Goal: Task Accomplishment & Management: Use online tool/utility

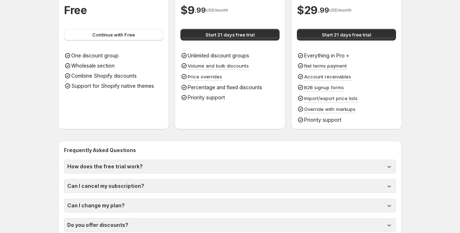
scroll to position [80, 0]
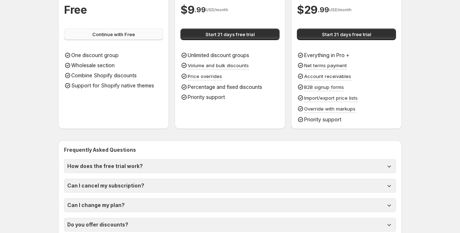
click at [120, 33] on span "Continue with Free" at bounding box center [113, 34] width 43 height 7
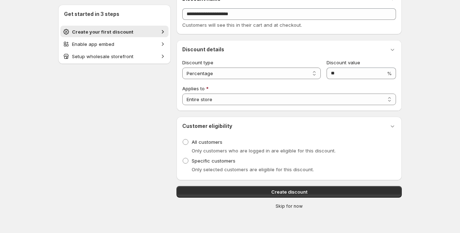
scroll to position [47, 0]
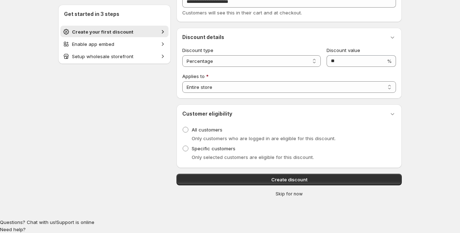
click at [290, 195] on span "Skip for now" at bounding box center [289, 194] width 27 height 6
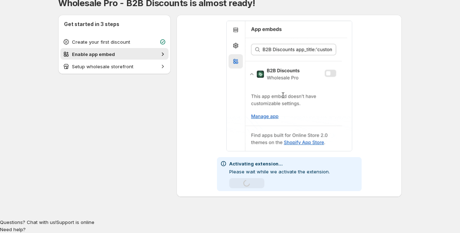
scroll to position [21, 0]
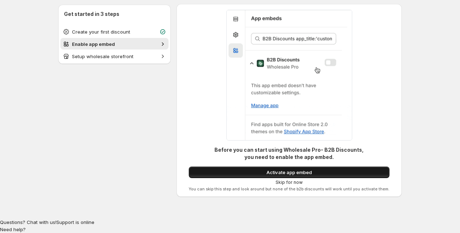
click at [295, 173] on span "Activate app embed" at bounding box center [289, 172] width 45 height 7
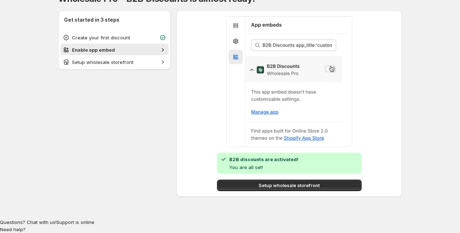
scroll to position [14, 0]
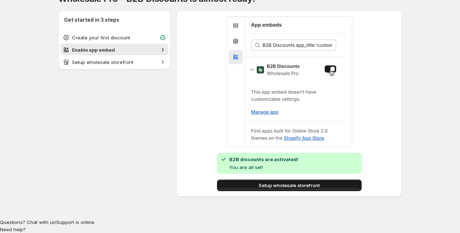
click at [275, 184] on span "Setup wholesale storefront" at bounding box center [289, 185] width 61 height 7
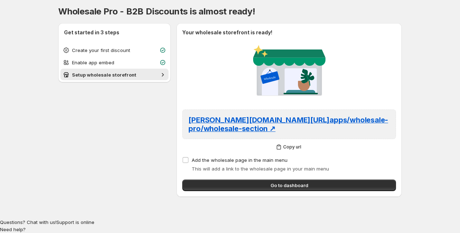
scroll to position [0, 0]
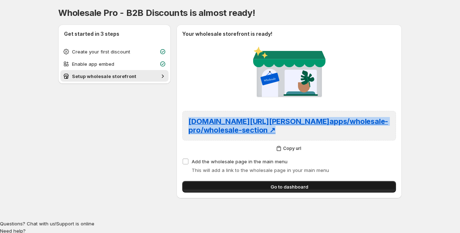
click at [229, 181] on button "Go to dashboard" at bounding box center [289, 187] width 214 height 12
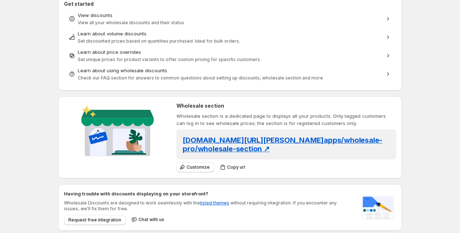
scroll to position [204, 0]
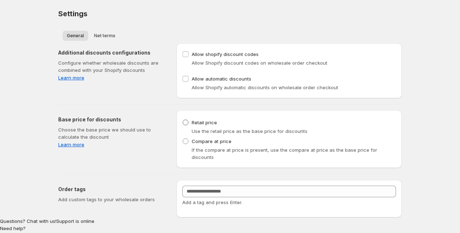
click at [192, 124] on span "Retail price" at bounding box center [204, 123] width 25 height 6
click at [112, 39] on button "Net terms" at bounding box center [105, 36] width 30 height 10
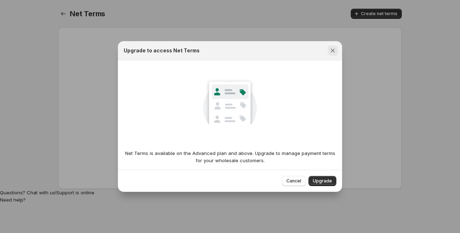
click at [333, 51] on icon "Close" at bounding box center [332, 50] width 7 height 7
